Goal: Use online tool/utility: Utilize a website feature to perform a specific function

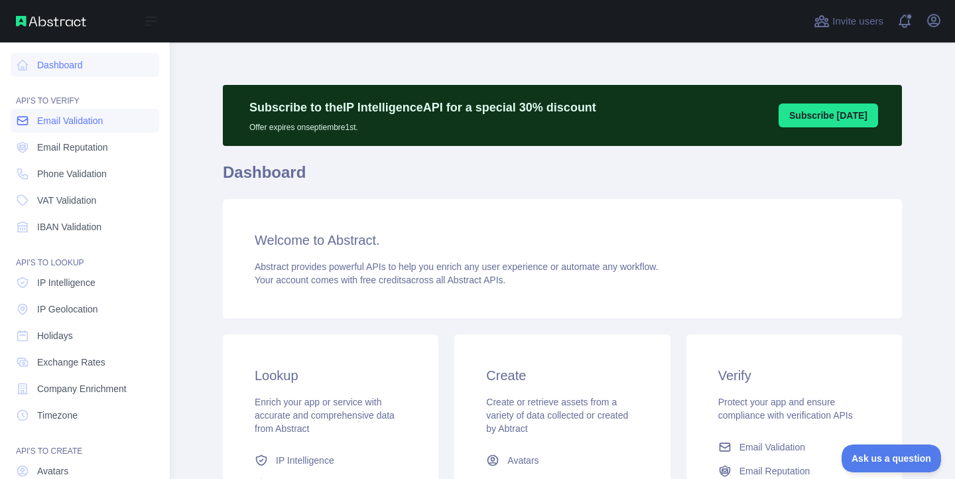
click at [72, 116] on span "Email Validation" at bounding box center [70, 120] width 66 height 13
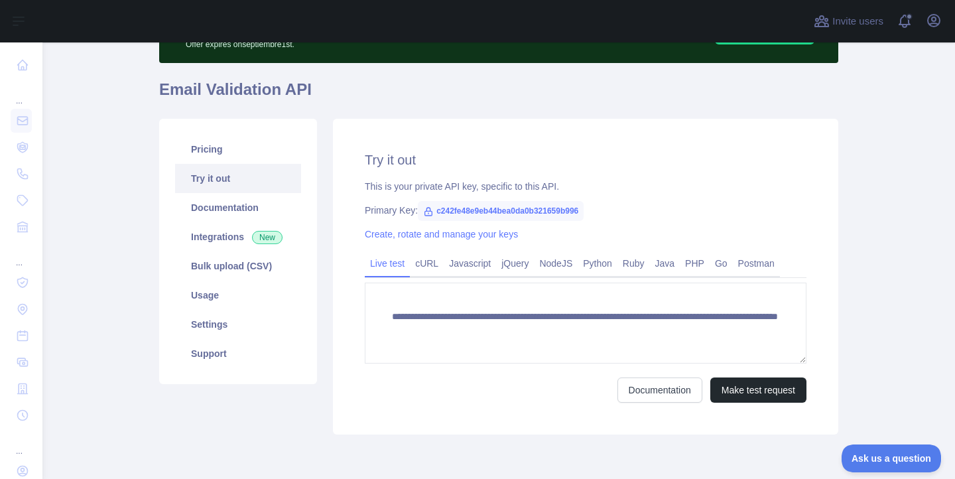
scroll to position [137, 0]
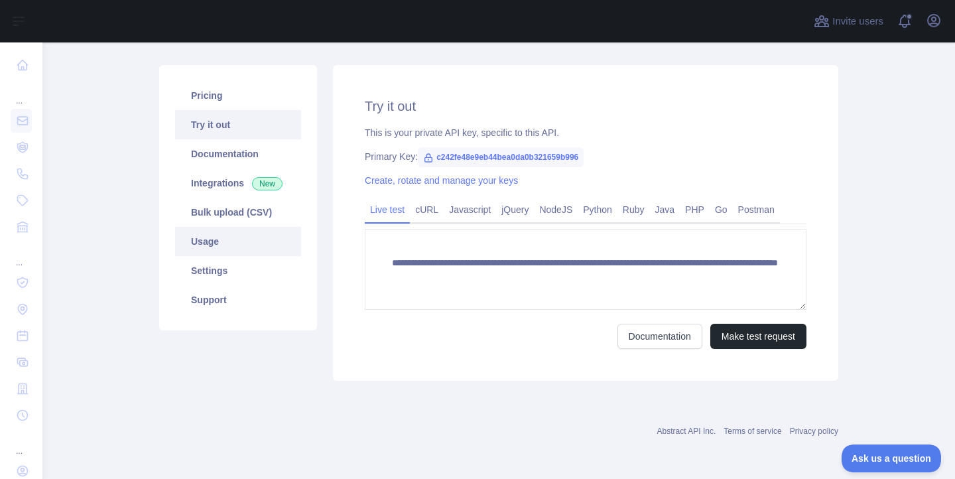
click at [231, 242] on link "Usage" at bounding box center [238, 241] width 126 height 29
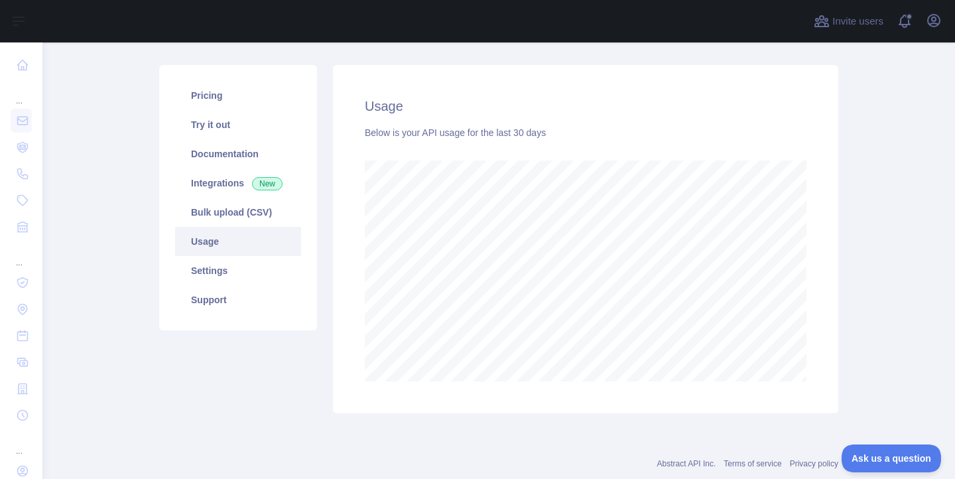
scroll to position [436, 912]
click at [212, 131] on link "Try it out" at bounding box center [238, 124] width 126 height 29
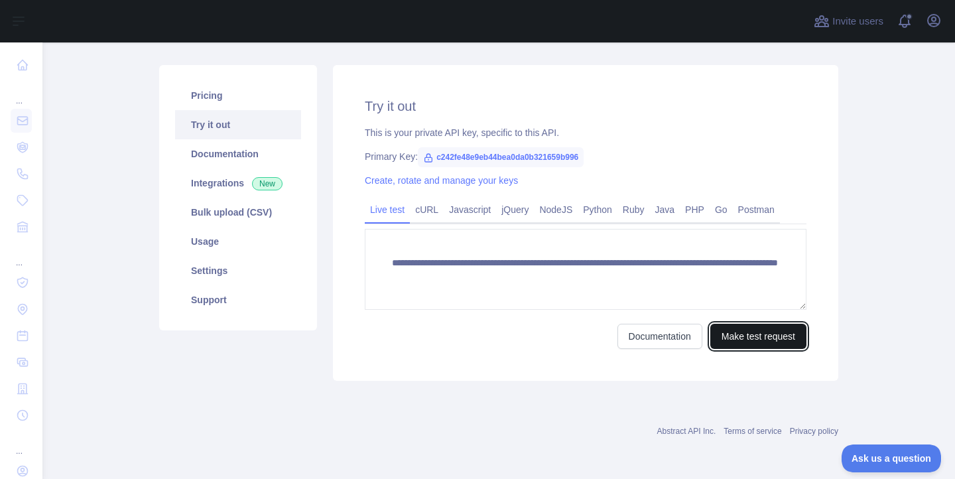
click at [743, 340] on button "Make test request" at bounding box center [758, 336] width 96 height 25
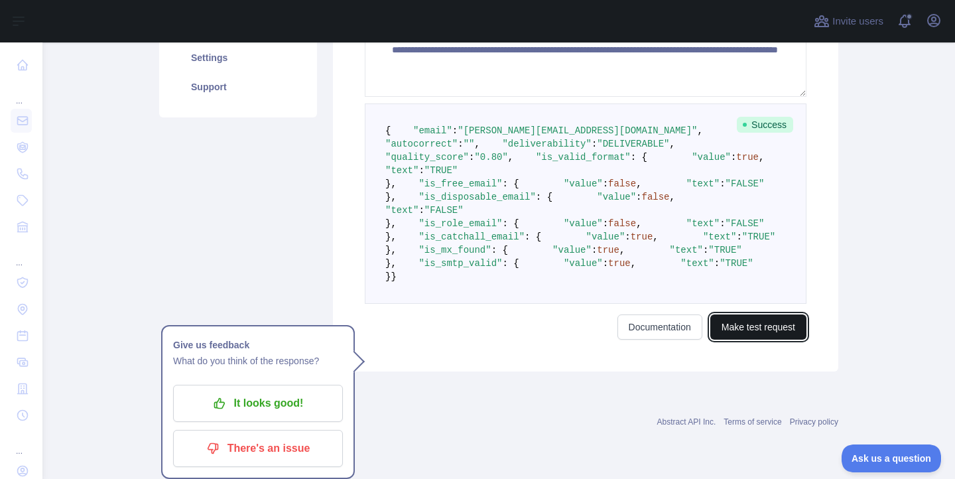
click at [748, 332] on button "Make test request" at bounding box center [758, 326] width 96 height 25
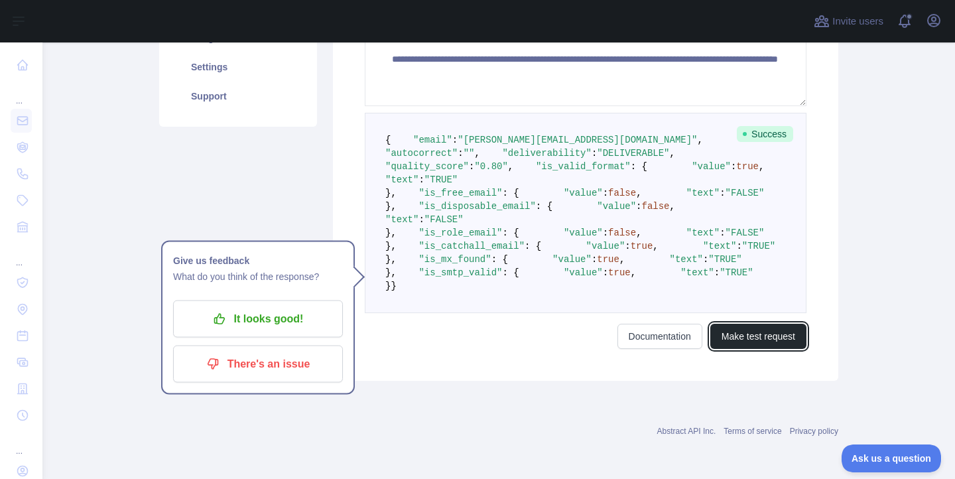
scroll to position [354, 0]
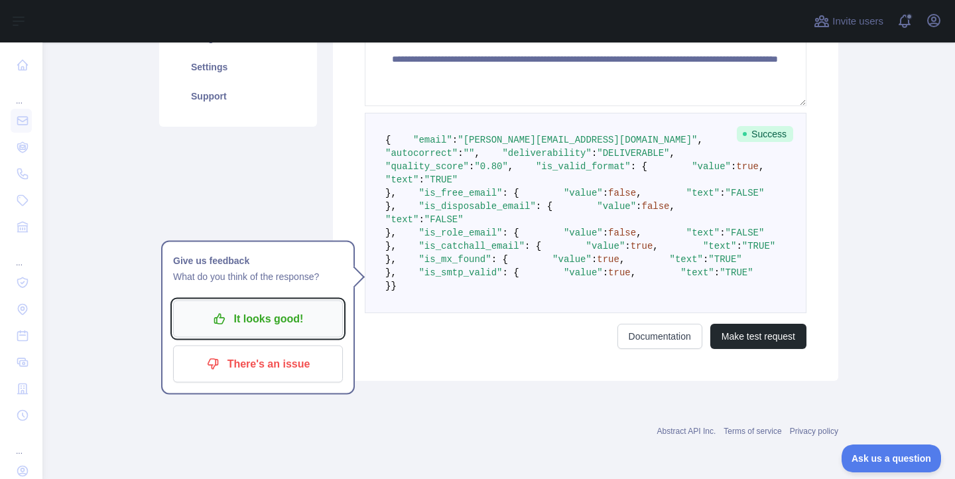
click at [252, 300] on button "It looks good!" at bounding box center [258, 318] width 170 height 37
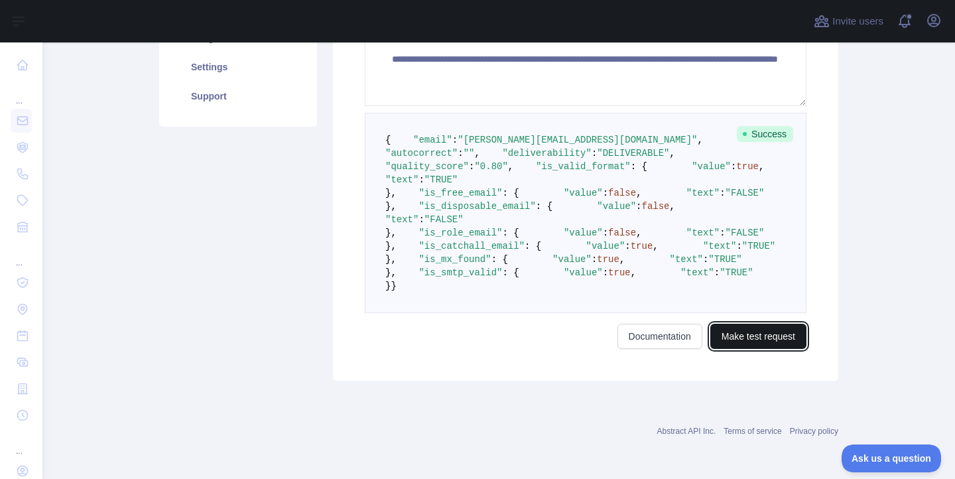
click at [755, 334] on button "Make test request" at bounding box center [758, 336] width 96 height 25
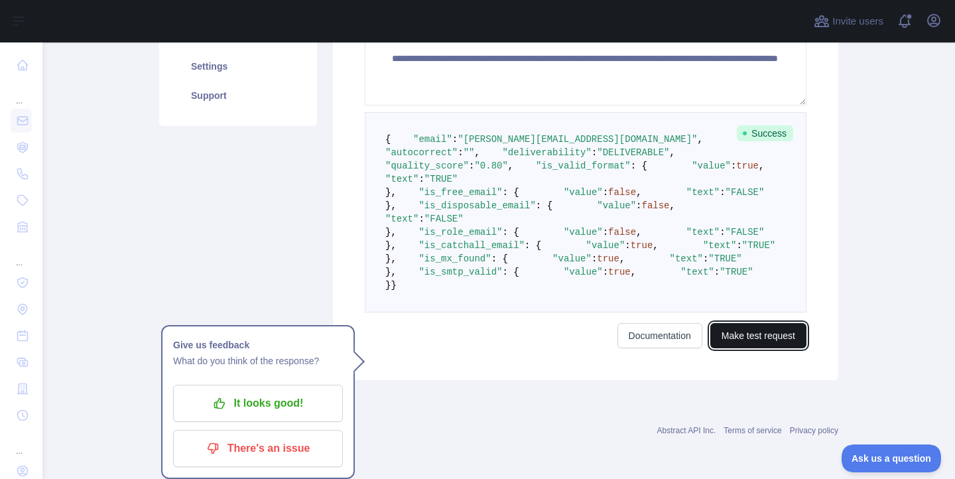
click at [755, 334] on button "Make test request" at bounding box center [758, 335] width 96 height 25
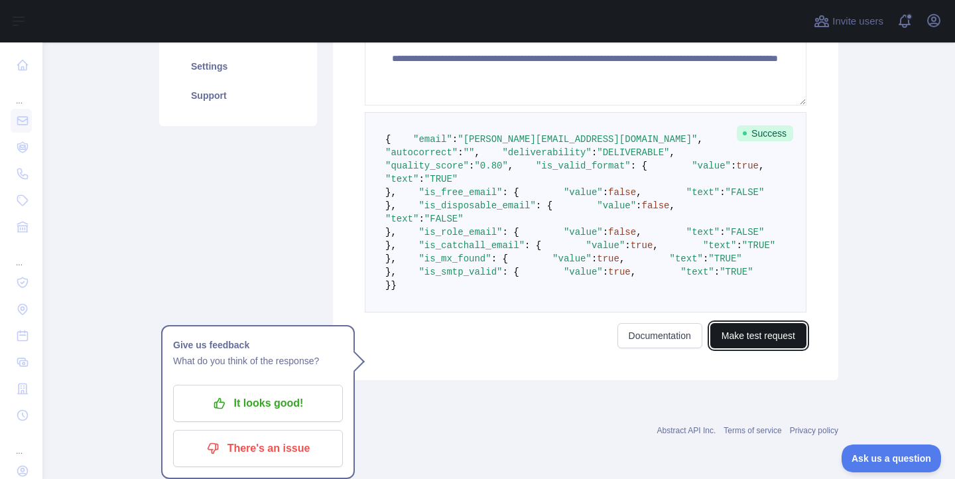
click at [755, 334] on button "Make test request" at bounding box center [758, 335] width 96 height 25
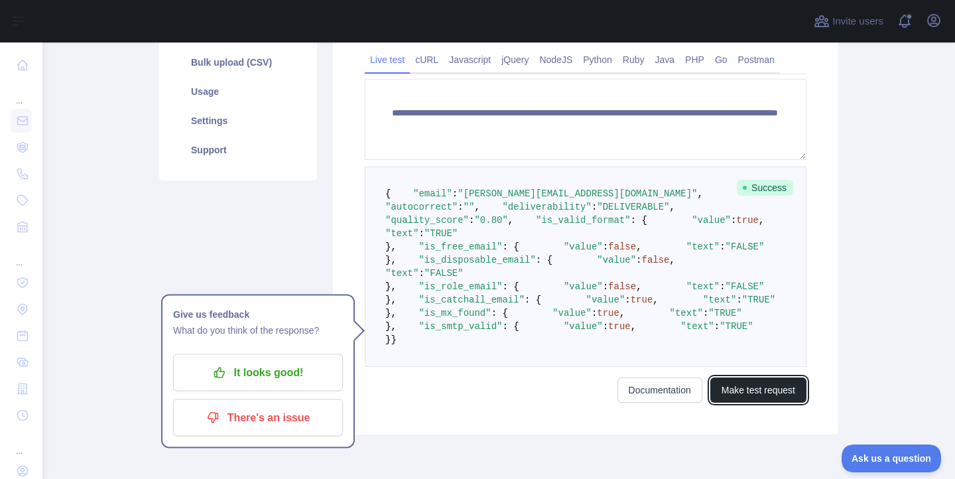
scroll to position [296, 0]
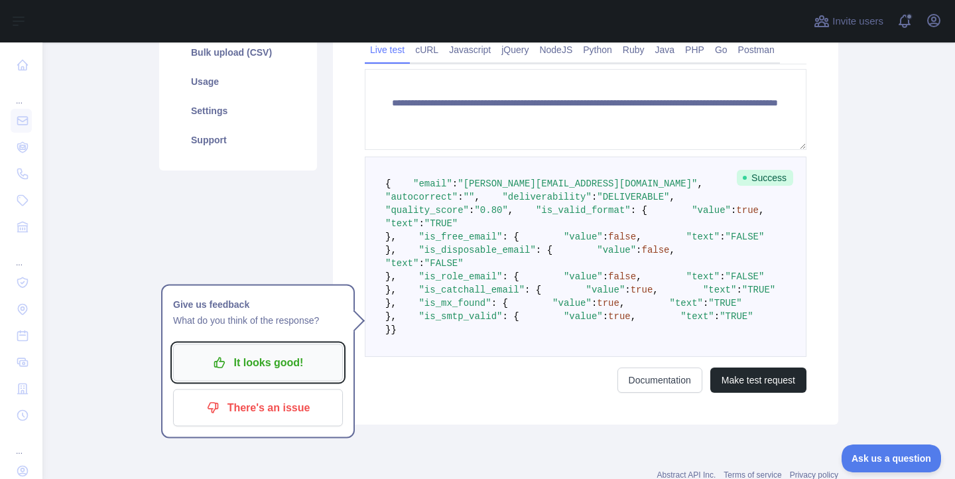
click at [281, 363] on p "It looks good!" at bounding box center [258, 362] width 150 height 23
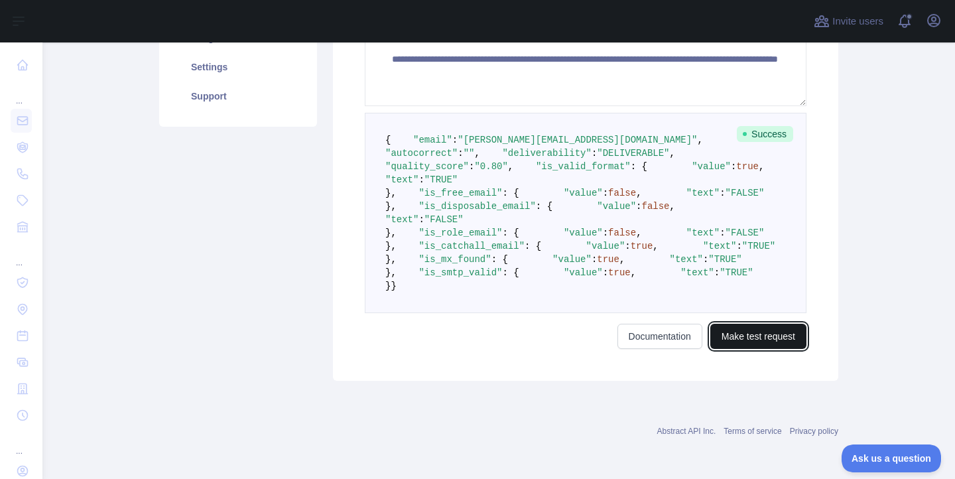
click at [771, 347] on button "Make test request" at bounding box center [758, 336] width 96 height 25
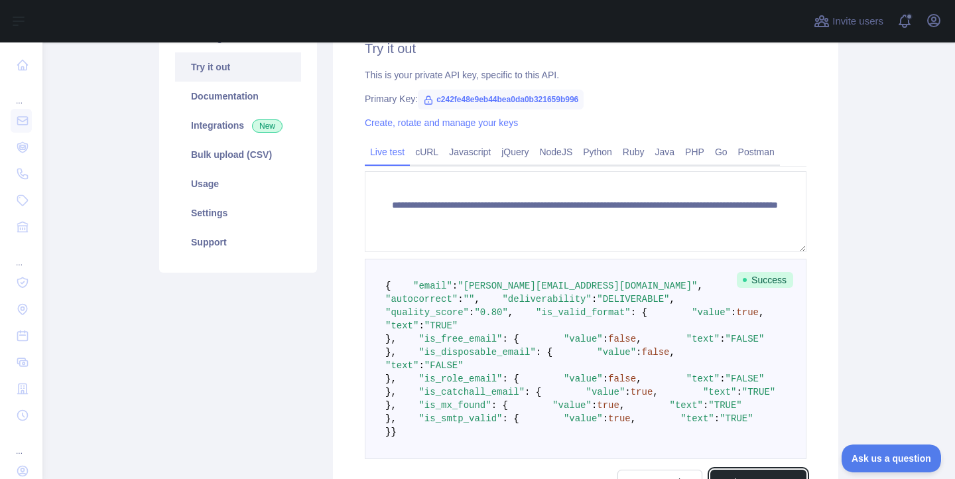
scroll to position [632, 0]
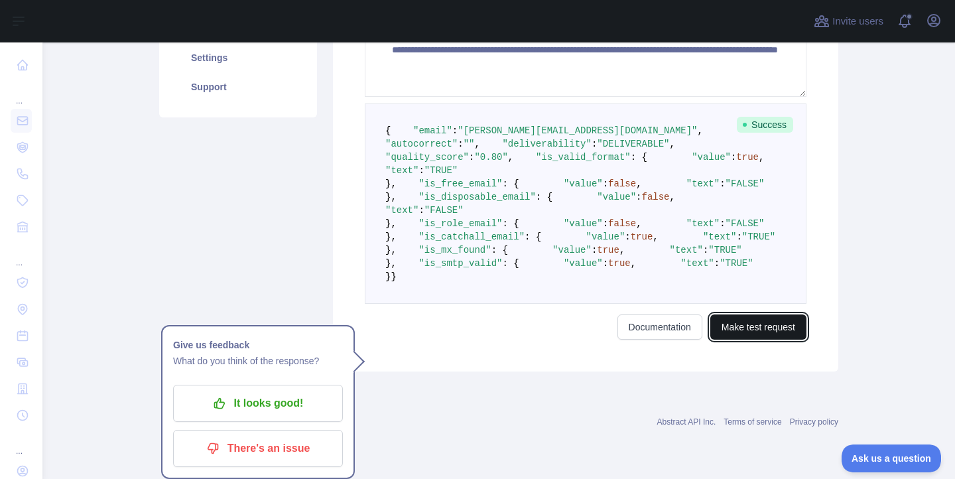
click at [740, 330] on button "Make test request" at bounding box center [758, 326] width 96 height 25
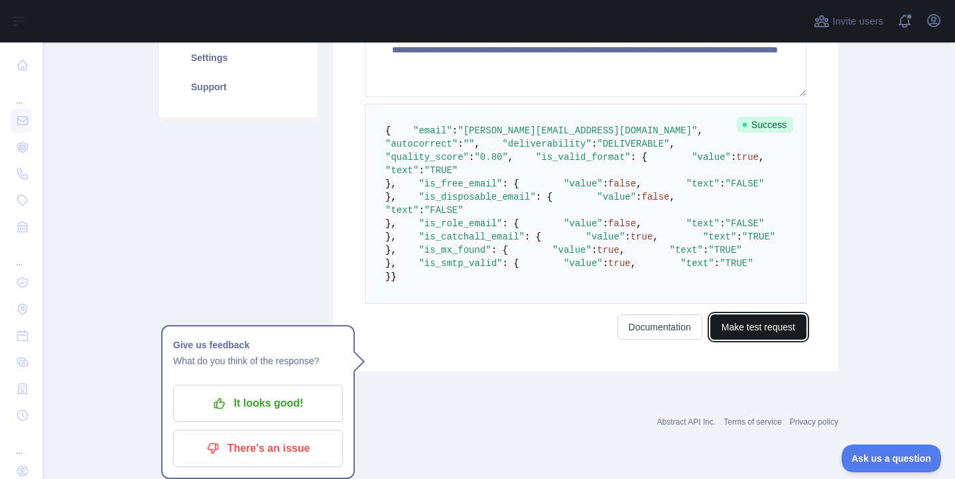
click at [740, 330] on button "Make test request" at bounding box center [758, 326] width 96 height 25
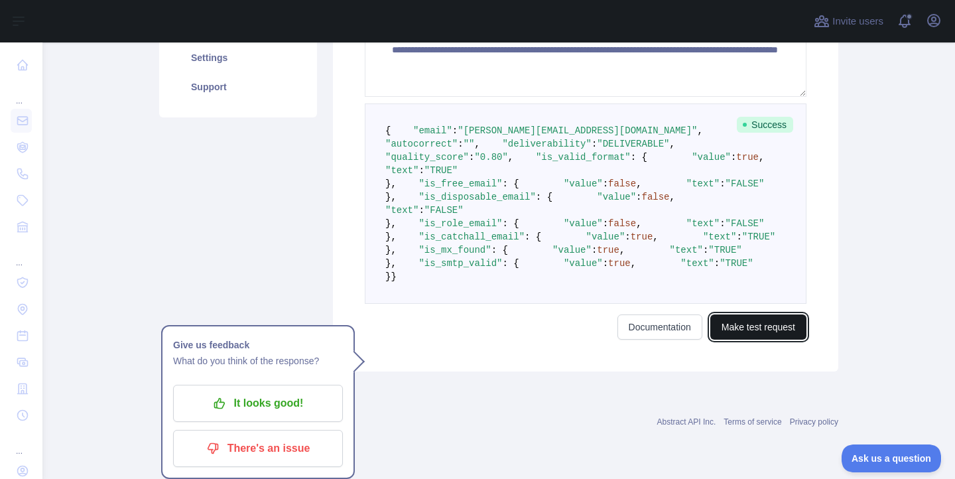
click at [740, 330] on button "Make test request" at bounding box center [758, 326] width 96 height 25
